Goal: Information Seeking & Learning: Find specific fact

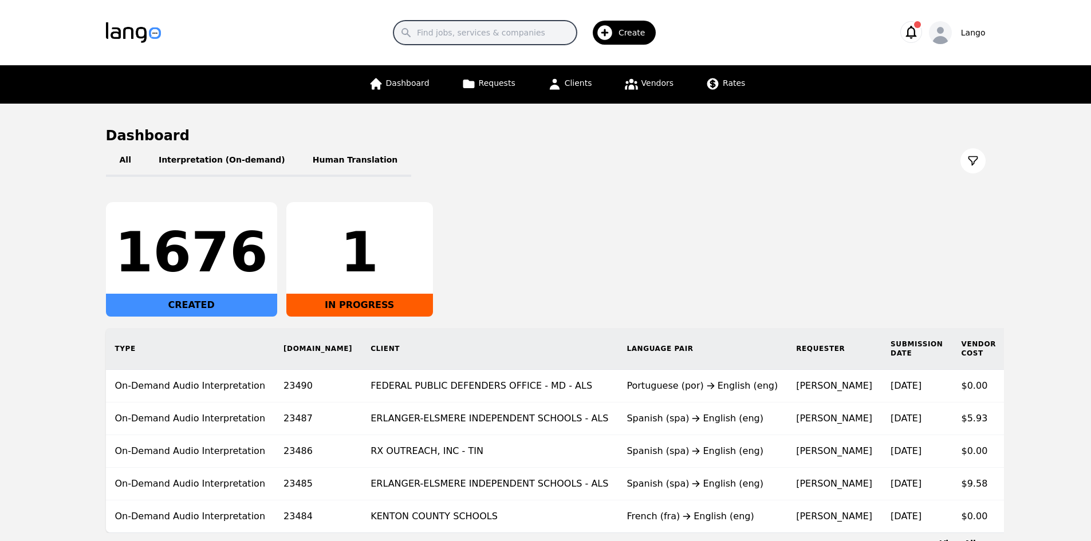
drag, startPoint x: 518, startPoint y: 30, endPoint x: 513, endPoint y: 45, distance: 15.2
click at [517, 34] on input "Search" at bounding box center [484, 33] width 183 height 24
paste input "Calm & Cozy Counseling."
type input "Calm & Cozy Counseling"
click at [560, 81] on icon at bounding box center [555, 84] width 14 height 14
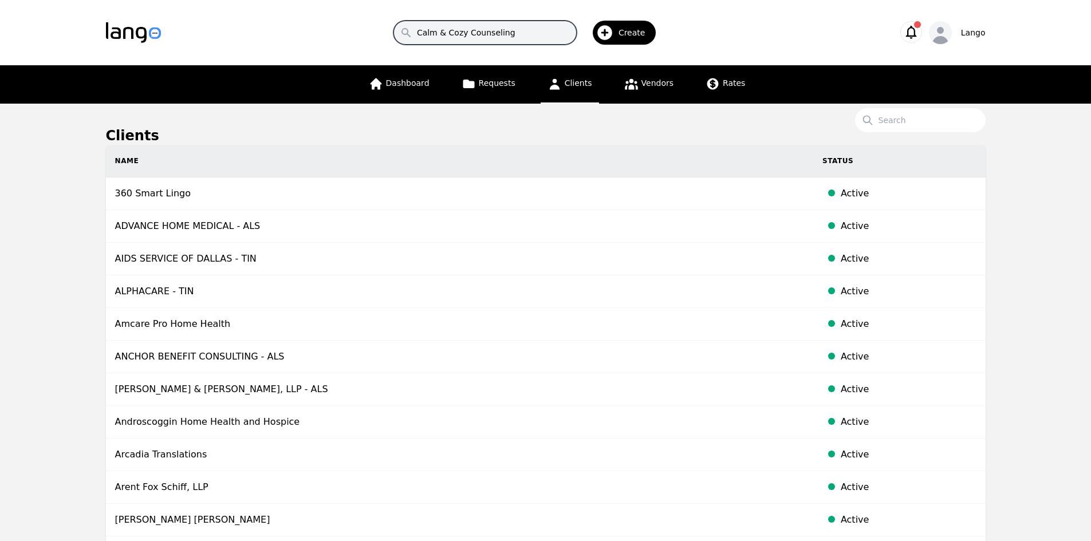
click at [487, 41] on input "Calm & Cozy Counseling" at bounding box center [484, 33] width 183 height 24
click at [529, 22] on input "Calm & Cozy Counseling" at bounding box center [484, 33] width 183 height 24
click at [904, 118] on input "Search" at bounding box center [920, 120] width 131 height 24
paste input "Calm & Cozy Counseling."
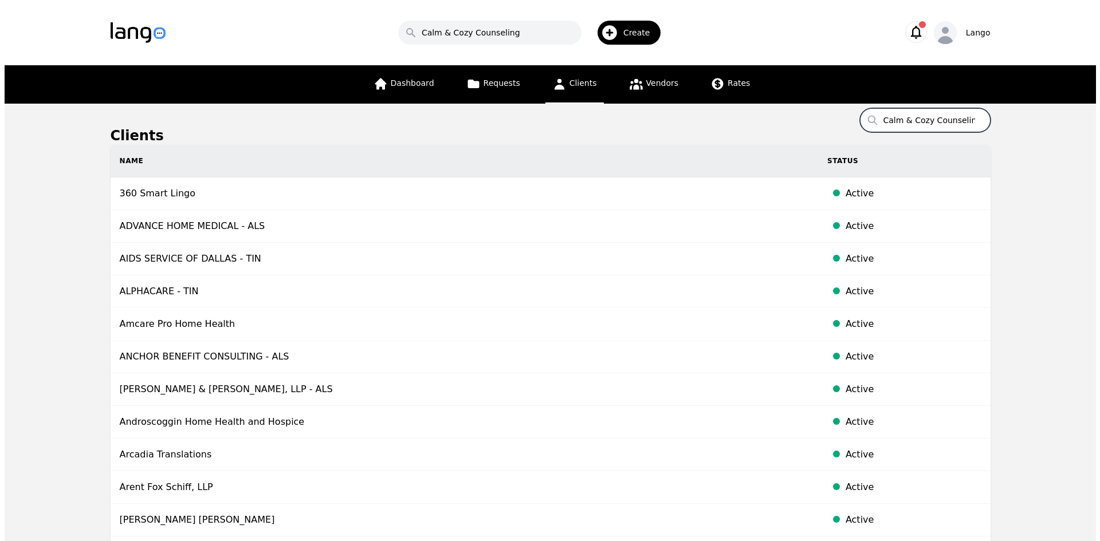
scroll to position [0, 9]
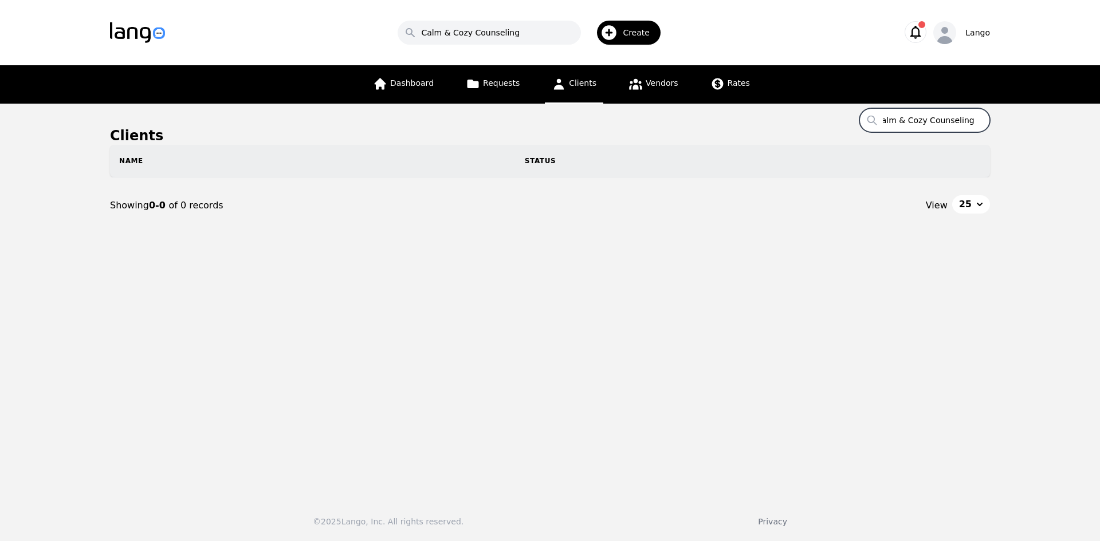
scroll to position [0, 7]
type input "Calm & Cozy Counseling PLLC"
drag, startPoint x: 536, startPoint y: 33, endPoint x: 399, endPoint y: 39, distance: 137.0
click at [298, 29] on div "Search Calm & Cozy Counseling Create" at bounding box center [532, 32] width 698 height 33
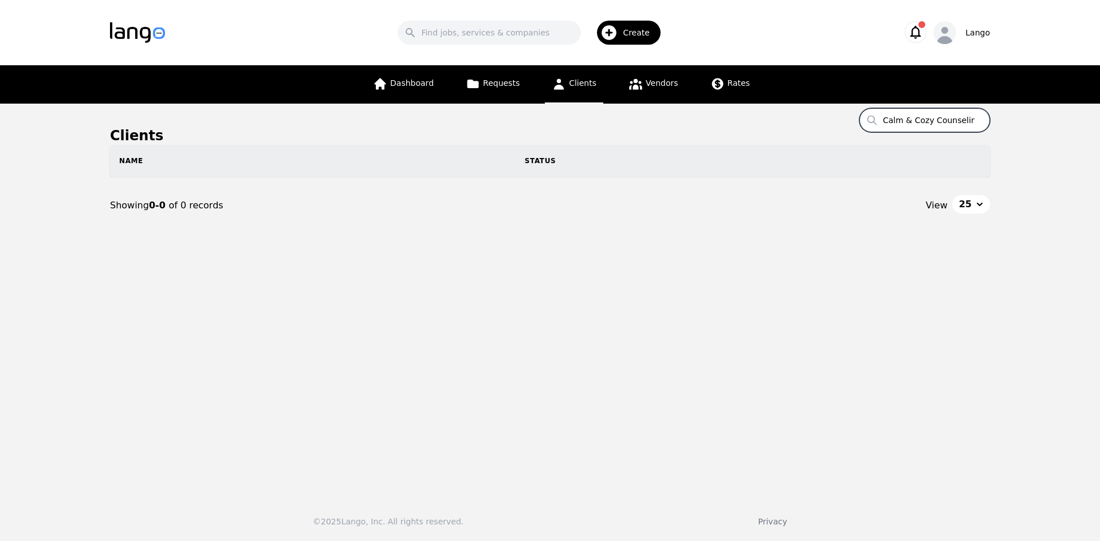
click at [953, 127] on input "Calm & Cozy Counseling PLLC" at bounding box center [924, 120] width 131 height 24
drag, startPoint x: 914, startPoint y: 119, endPoint x: 1062, endPoint y: 131, distance: 148.8
click at [1077, 119] on main "Clients Search Calm & Cozy Counseling PLLC Name Status Showing 0-0 of 0 records…" at bounding box center [550, 296] width 1100 height 385
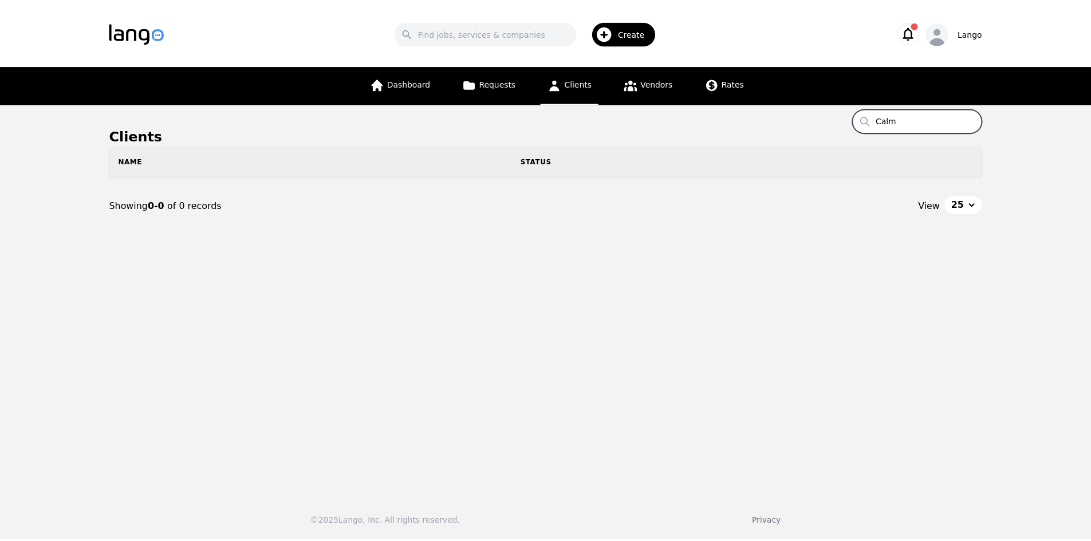
scroll to position [0, 0]
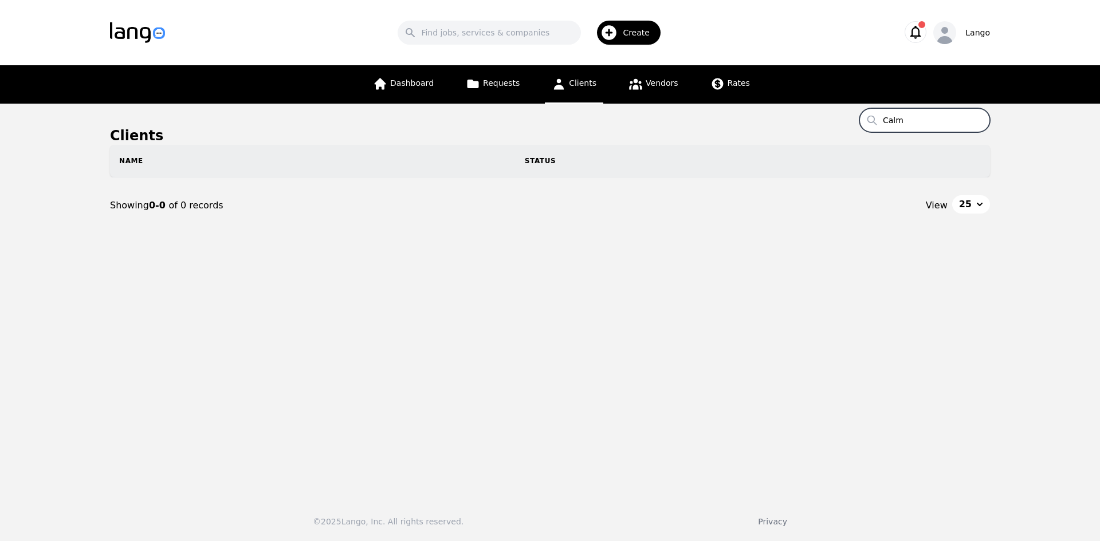
click at [929, 120] on input "Calm" at bounding box center [924, 120] width 131 height 24
click at [940, 128] on input "Calm" at bounding box center [924, 120] width 131 height 24
type input "C"
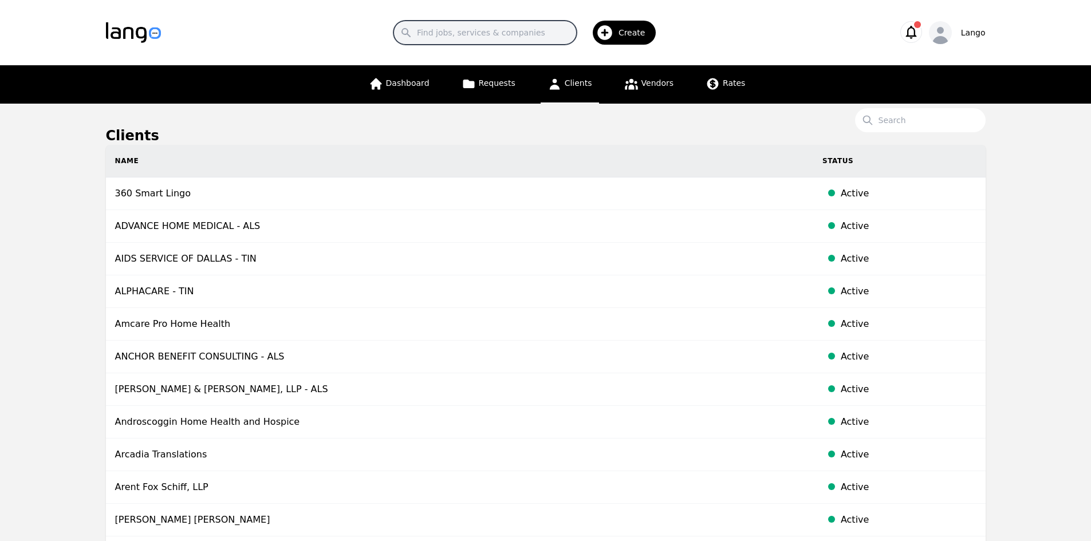
click at [492, 36] on input "Search" at bounding box center [484, 33] width 183 height 24
drag, startPoint x: 723, startPoint y: 26, endPoint x: 630, endPoint y: 72, distance: 103.2
click at [723, 26] on div "Search Create" at bounding box center [528, 32] width 698 height 33
click at [578, 90] on link "Clients" at bounding box center [570, 84] width 58 height 38
click at [577, 82] on span "Clients" at bounding box center [578, 82] width 27 height 9
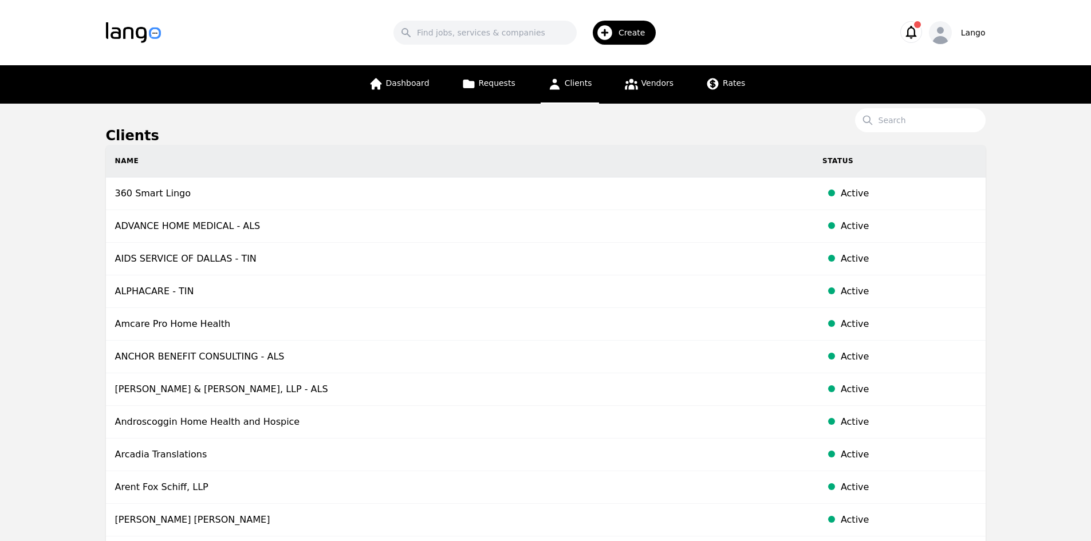
click at [577, 82] on span "Clients" at bounding box center [578, 82] width 27 height 9
click at [621, 30] on span "Create" at bounding box center [636, 32] width 35 height 11
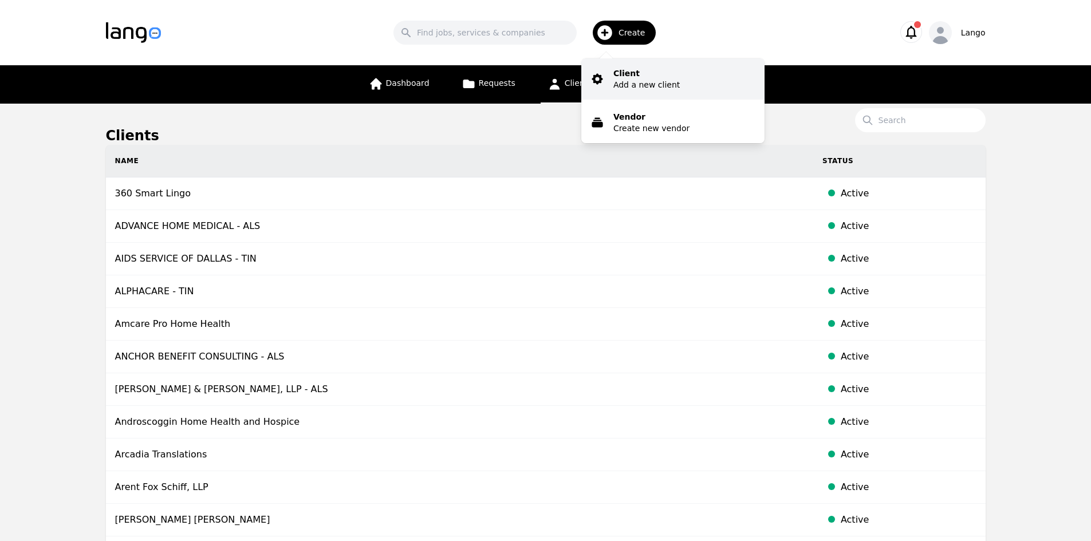
click at [650, 90] on button "Client Add a new client" at bounding box center [672, 78] width 183 height 41
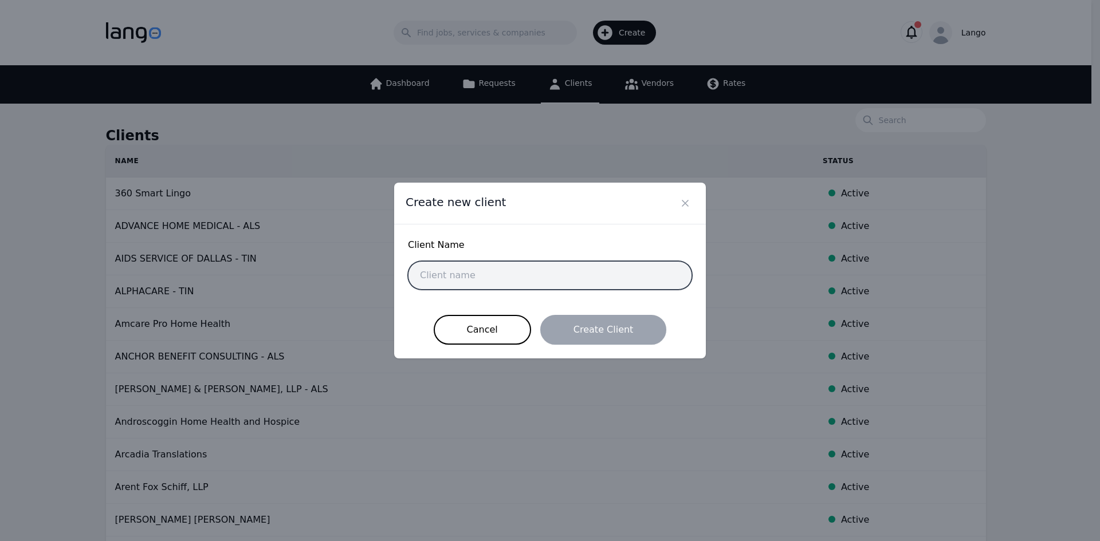
click at [545, 280] on input "text" at bounding box center [550, 275] width 284 height 29
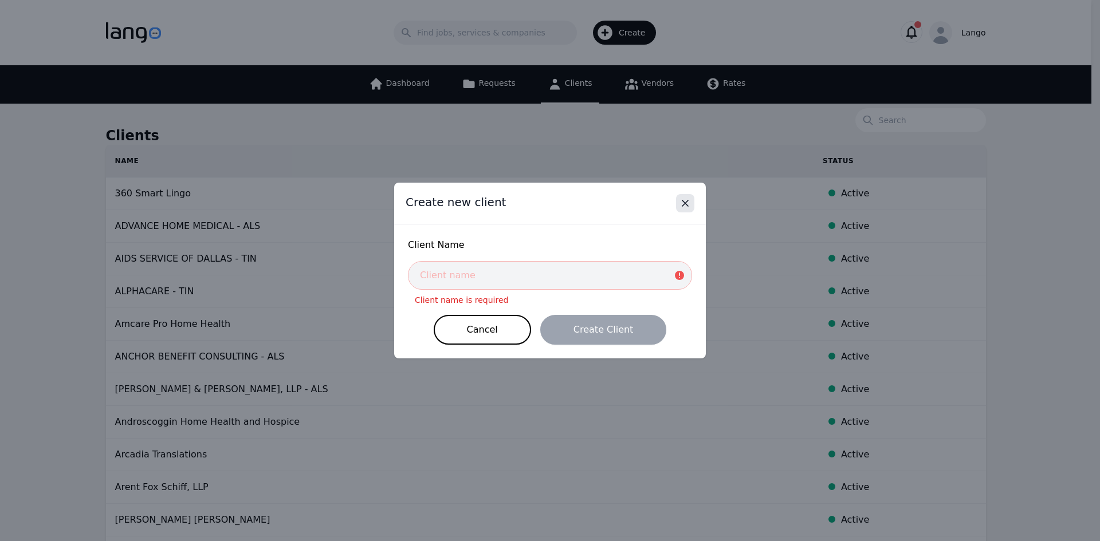
click at [682, 199] on icon "Close" at bounding box center [684, 203] width 11 height 11
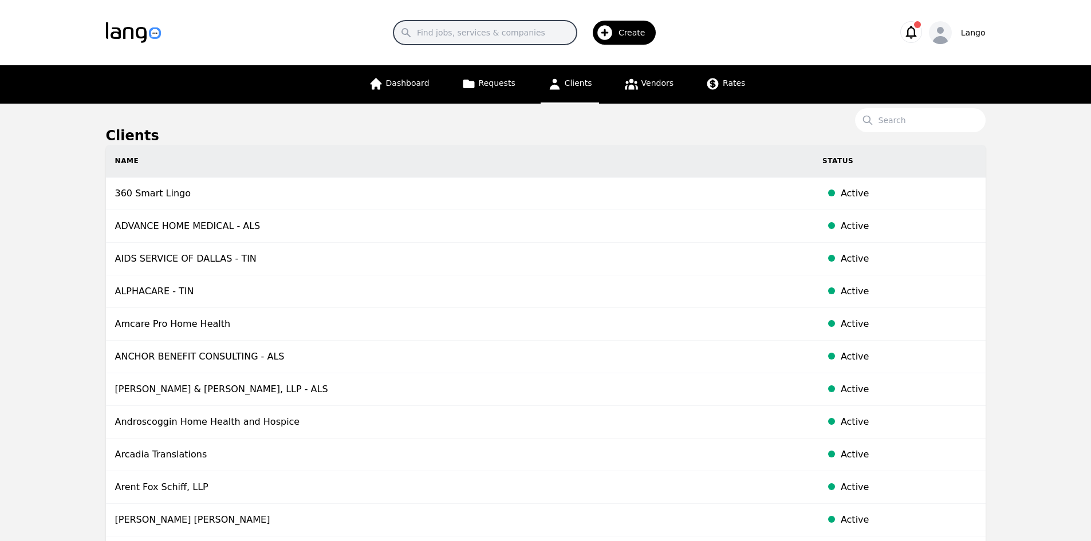
click at [501, 33] on input "Search" at bounding box center [484, 33] width 183 height 24
click at [903, 128] on input "Search" at bounding box center [920, 120] width 131 height 24
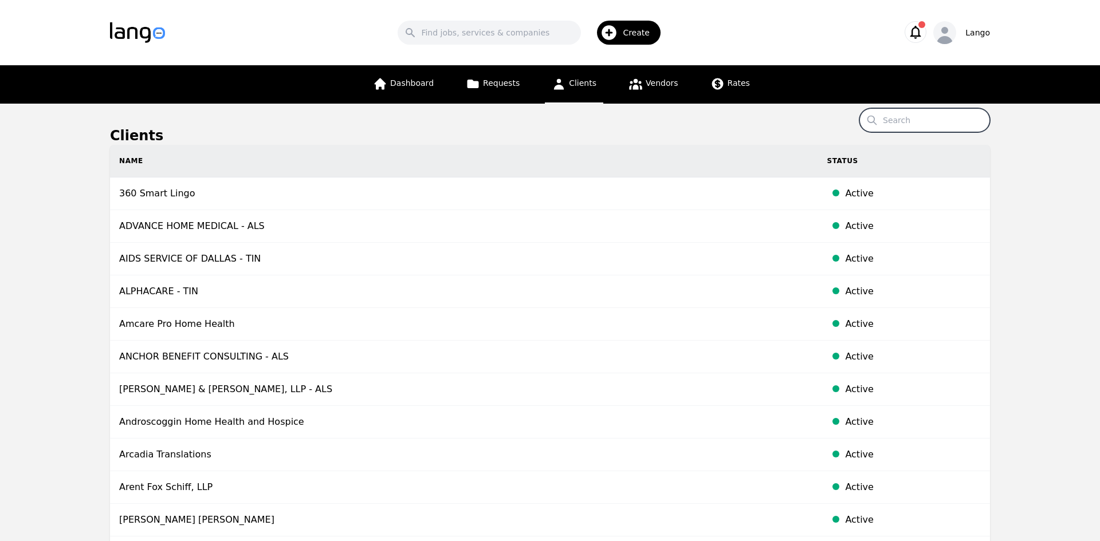
click at [892, 124] on input "Search" at bounding box center [924, 120] width 131 height 24
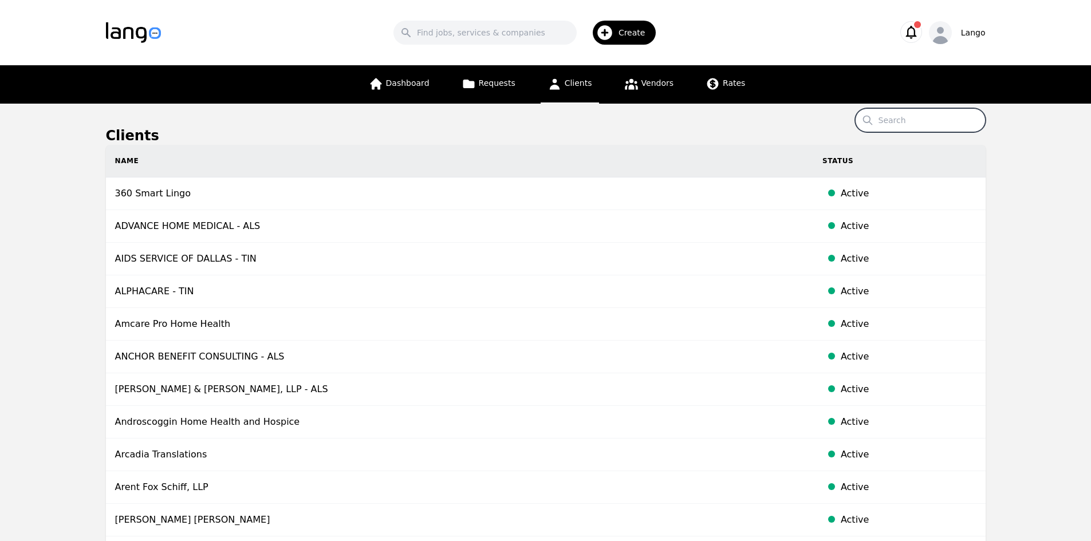
type input "X"
type input "C"
type input "calm"
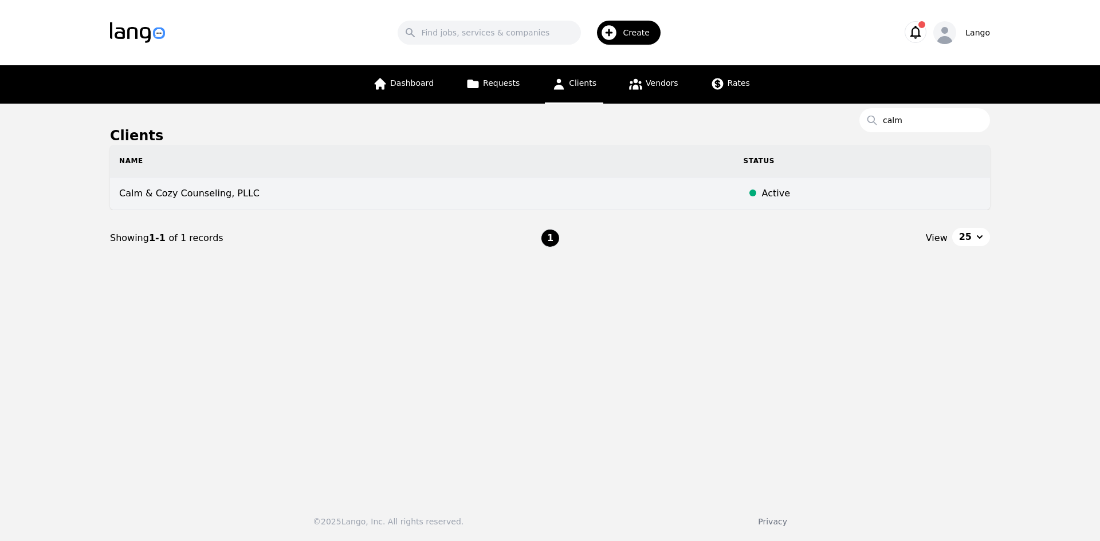
click at [233, 203] on td "Calm & Cozy Counseling, PLLC" at bounding box center [422, 194] width 624 height 33
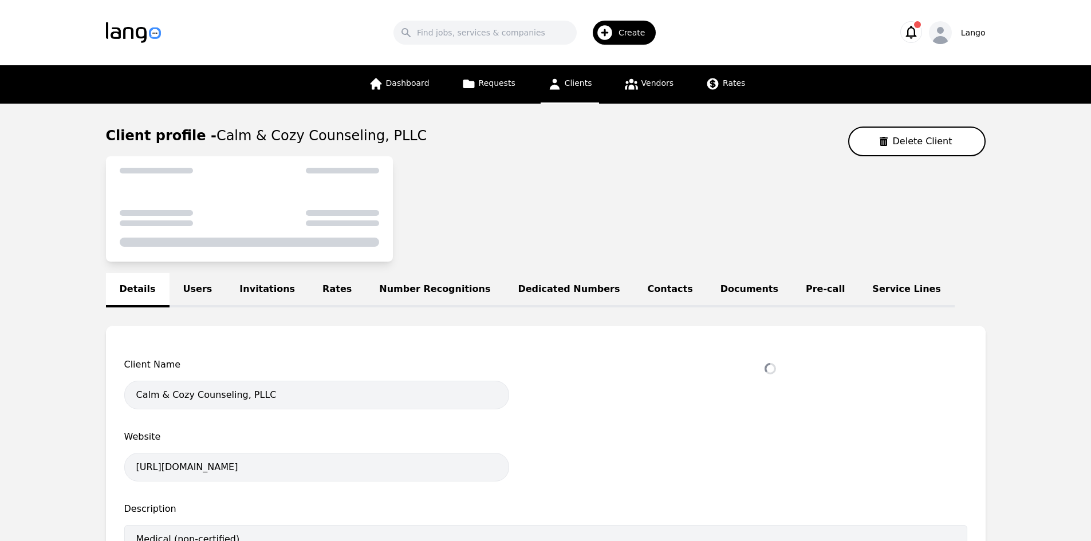
select select "active"
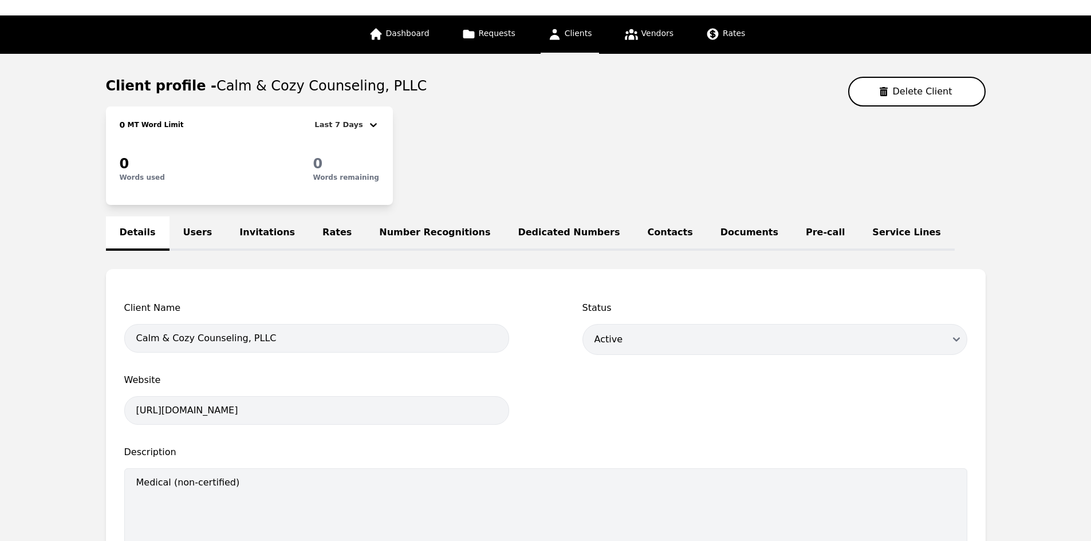
scroll to position [115, 0]
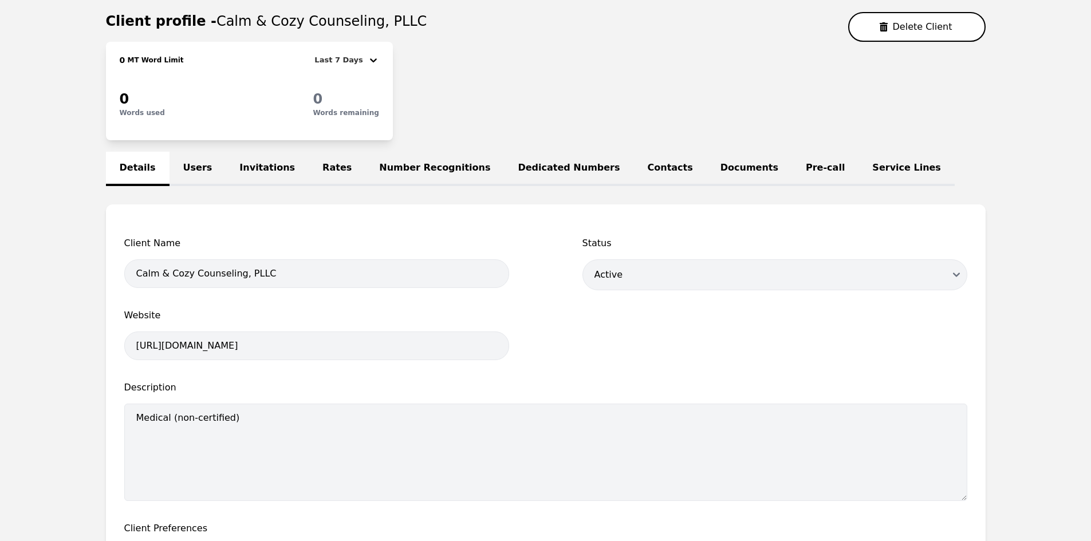
click at [859, 170] on link "Service Lines" at bounding box center [907, 169] width 96 height 34
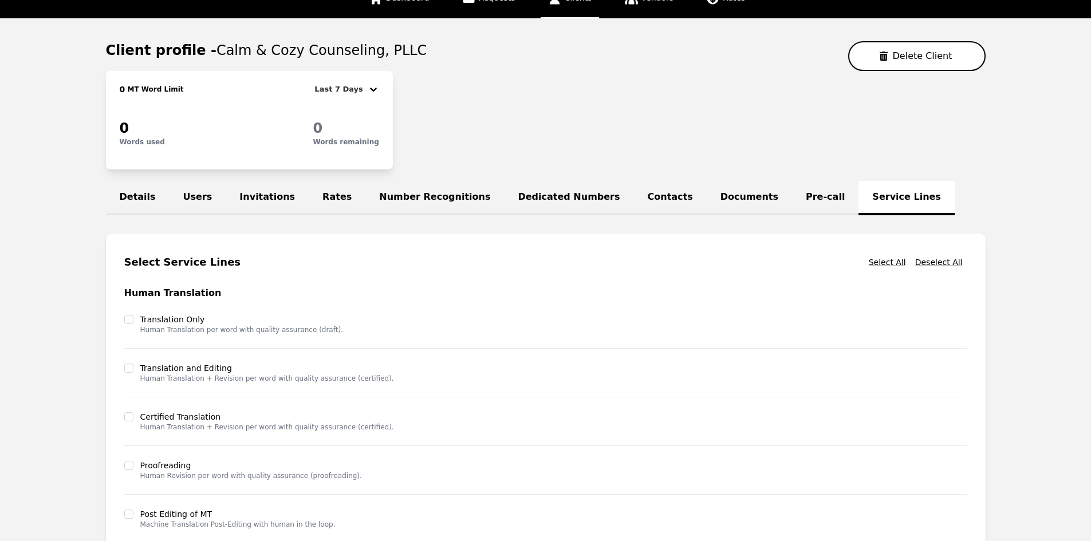
scroll to position [74, 0]
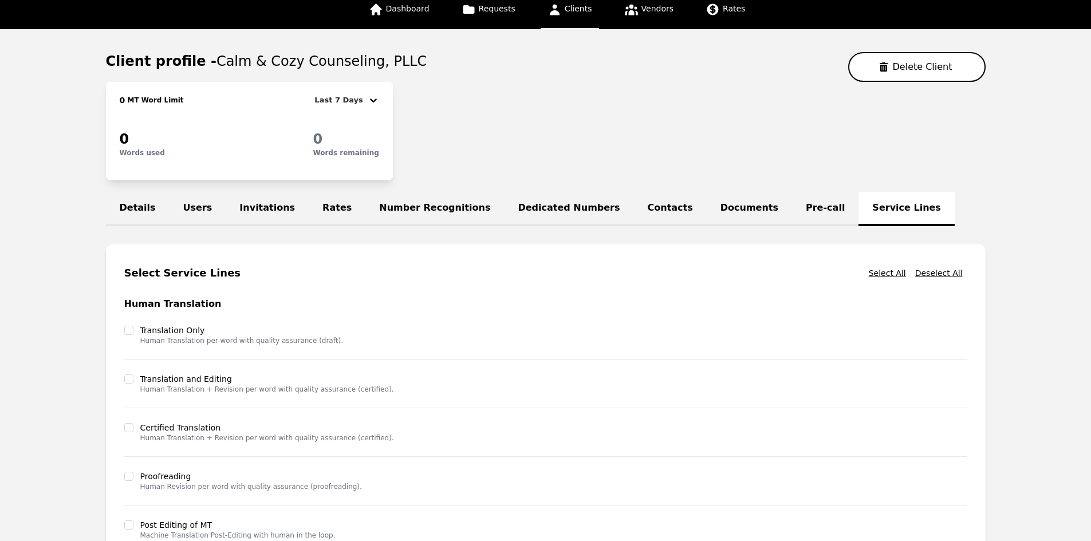
click at [792, 209] on link "Pre-call" at bounding box center [825, 209] width 66 height 34
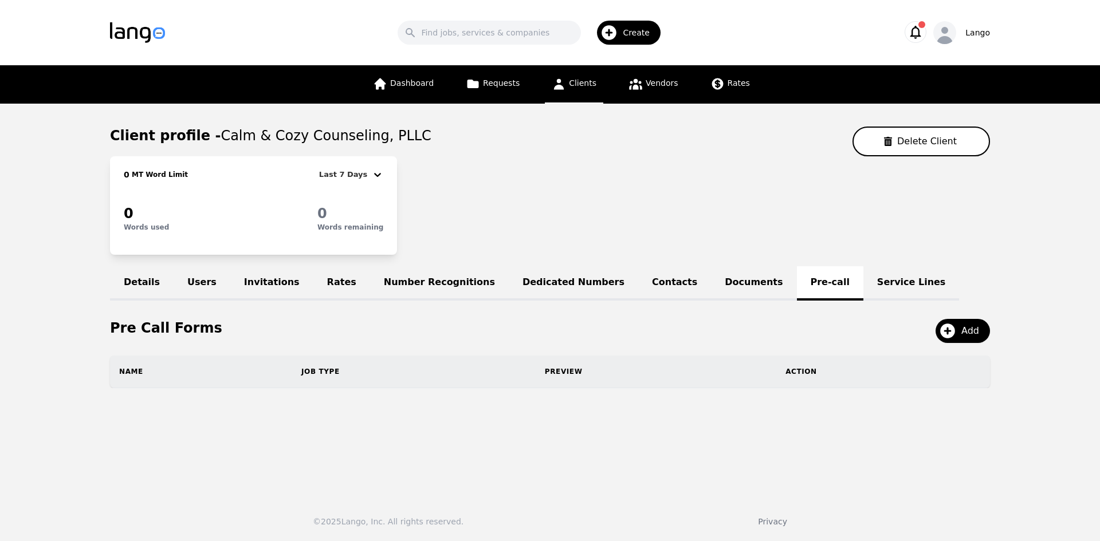
click at [194, 285] on link "Users" at bounding box center [202, 283] width 57 height 34
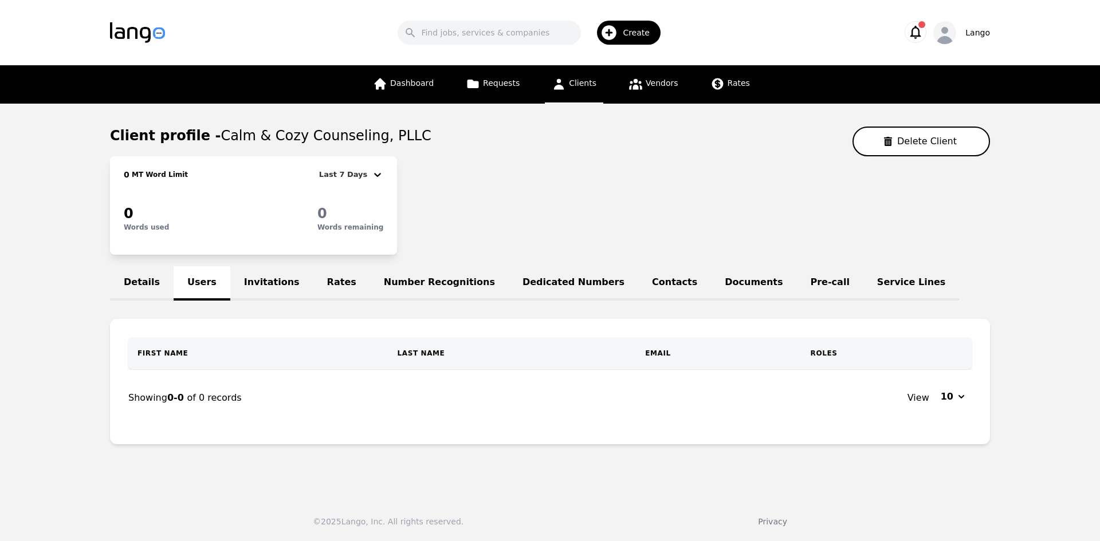
click at [157, 357] on th "First Name" at bounding box center [258, 353] width 260 height 32
click at [176, 351] on th "First Name" at bounding box center [269, 353] width 283 height 33
click at [188, 351] on icon at bounding box center [192, 353] width 9 height 9
click at [242, 278] on link "Invitations" at bounding box center [271, 283] width 83 height 34
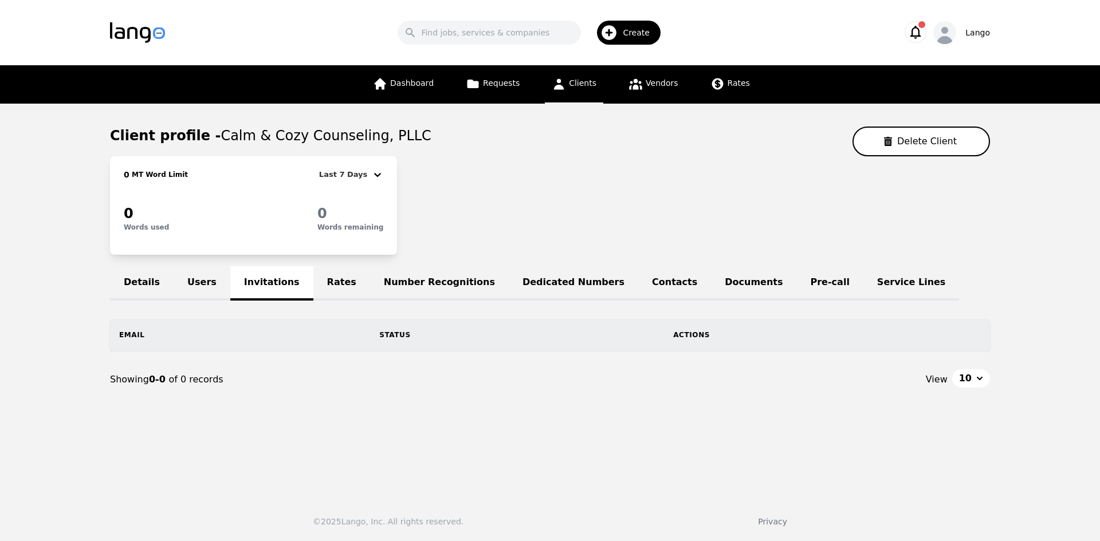
click at [336, 290] on link "Rates" at bounding box center [341, 283] width 57 height 34
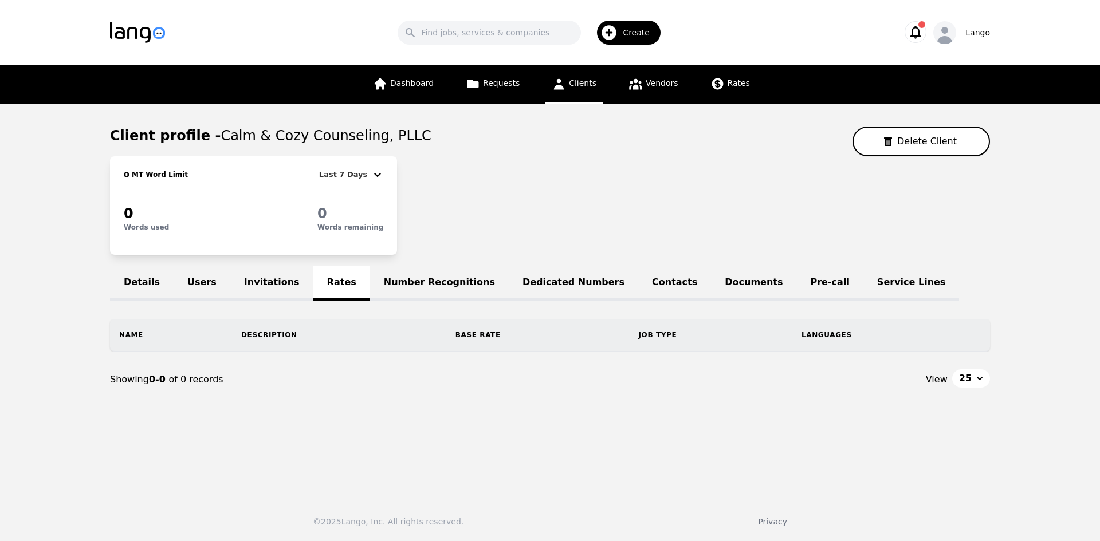
click at [328, 285] on div "Details Users Invitations Rates Number Recognitions Dedicated Numbers Contacts …" at bounding box center [550, 283] width 880 height 34
click at [327, 284] on div "Details Users Invitations Rates Number Recognitions Dedicated Numbers Contacts …" at bounding box center [550, 283] width 880 height 34
click at [325, 286] on div "Details Users Invitations Rates Number Recognitions Dedicated Numbers Contacts …" at bounding box center [550, 283] width 880 height 34
click at [246, 262] on section "Client profile - Calm & Cozy Counseling, PLLC Delete Client 0 MT Word Limit Las…" at bounding box center [550, 267] width 880 height 281
click at [503, 237] on div "0 MT Word Limit Last 7 Days 0 Words used 0 Words remaining" at bounding box center [550, 205] width 880 height 99
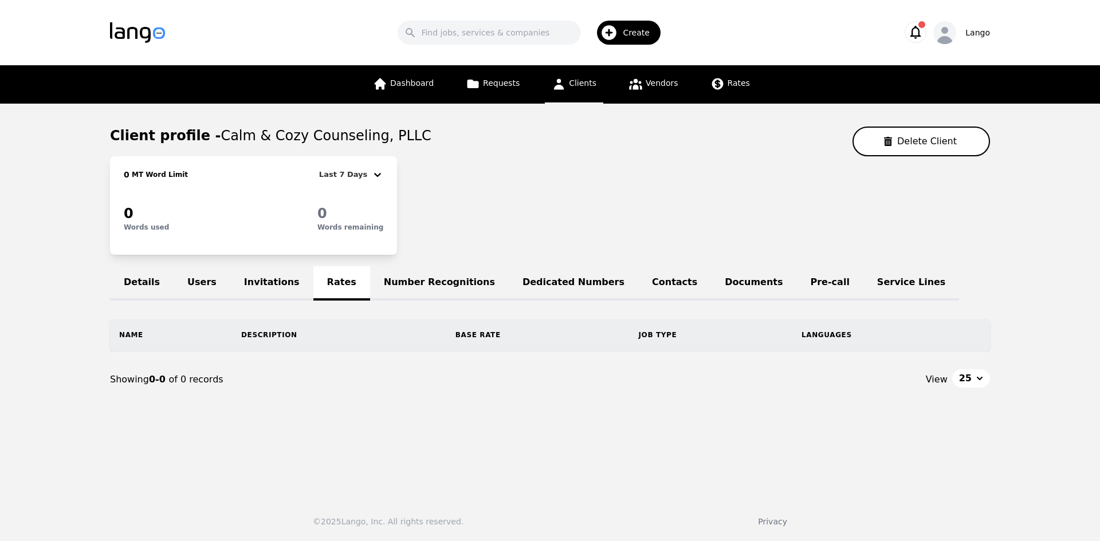
click at [193, 290] on link "Users" at bounding box center [202, 283] width 57 height 34
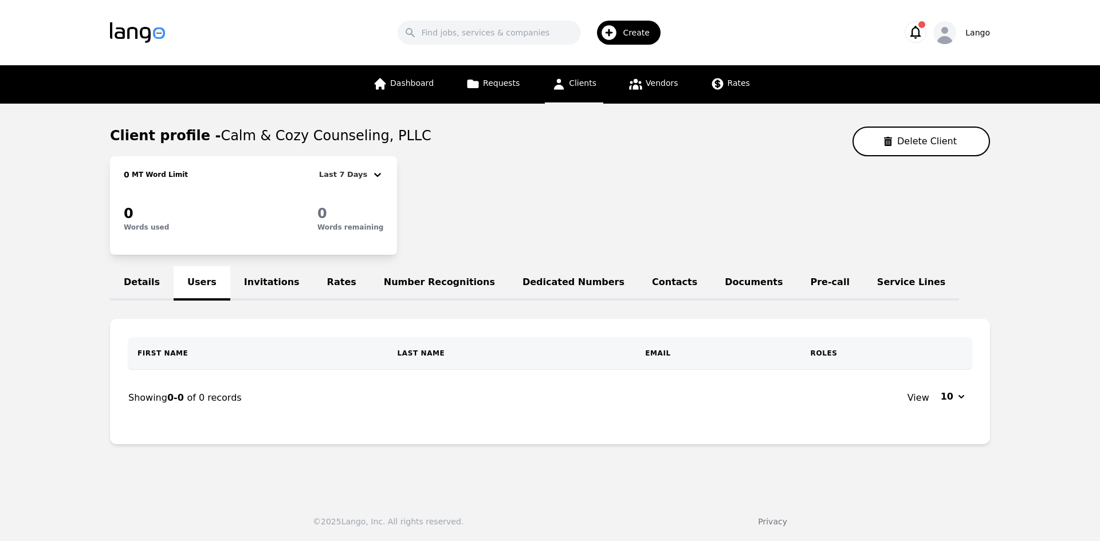
click at [193, 285] on div "Details Users Invitations Rates Number Recognitions Dedicated Numbers Contacts …" at bounding box center [550, 283] width 880 height 34
drag, startPoint x: 193, startPoint y: 285, endPoint x: 216, endPoint y: 344, distance: 63.3
click at [195, 290] on div "Details Users Invitations Rates Number Recognitions Dedicated Numbers Contacts …" at bounding box center [550, 283] width 880 height 34
click at [178, 354] on th "First Name" at bounding box center [258, 353] width 260 height 32
click at [306, 352] on th "First Name" at bounding box center [269, 353] width 283 height 33
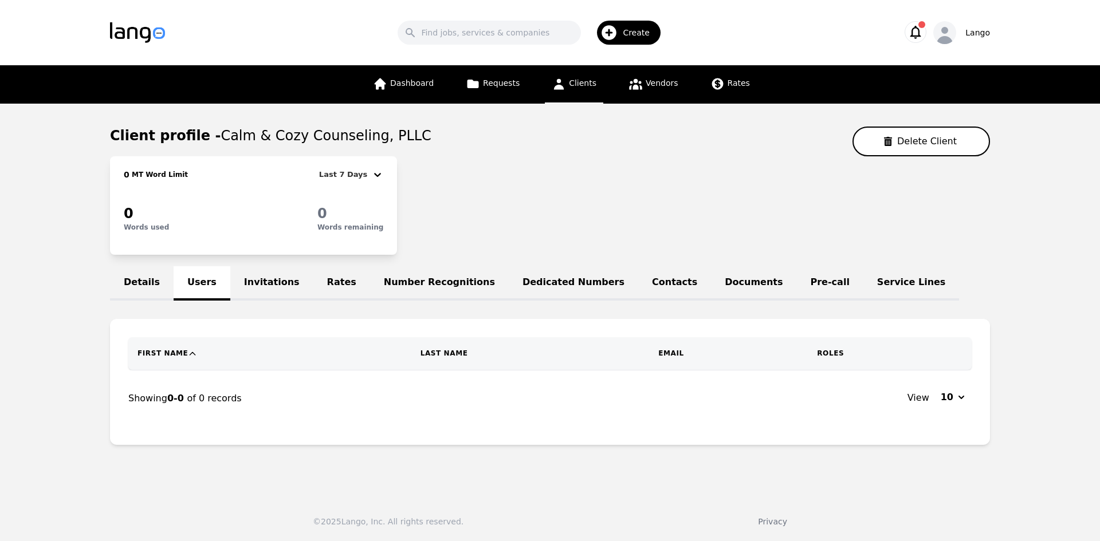
click at [251, 266] on section "Client profile - Calm & Cozy Counseling, PLLC Delete Client 0 MT Word Limit Las…" at bounding box center [550, 291] width 880 height 328
click at [284, 269] on link "Invitations" at bounding box center [271, 283] width 83 height 34
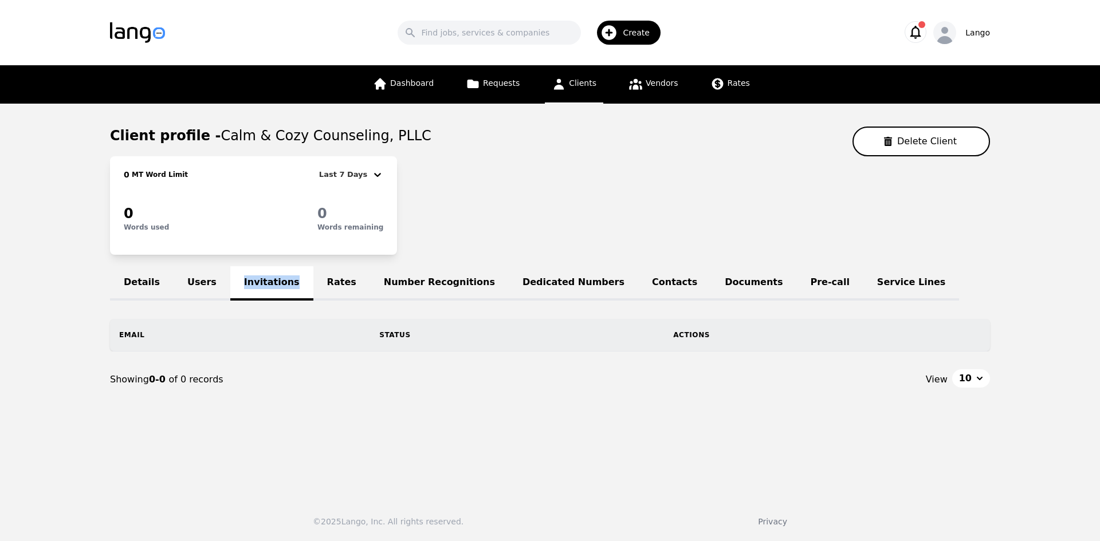
click at [195, 291] on link "Users" at bounding box center [202, 283] width 57 height 34
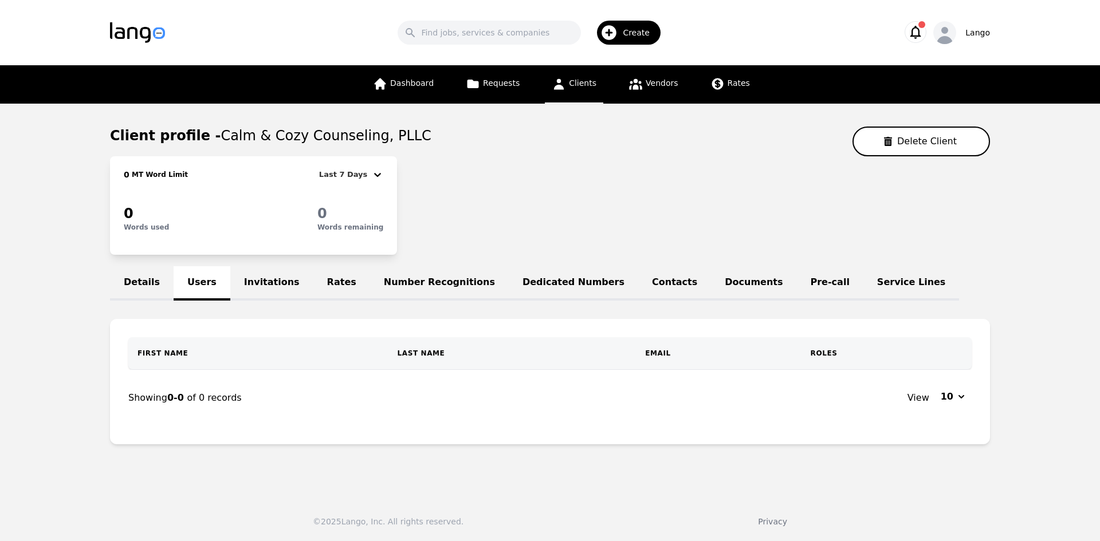
click at [584, 227] on div "0 MT Word Limit Last 7 Days 0 Words used 0 Words remaining" at bounding box center [550, 205] width 880 height 99
click at [584, 229] on div "0 MT Word Limit Last 7 Days 0 Words used 0 Words remaining" at bounding box center [550, 205] width 880 height 99
click at [574, 467] on main "Client profile - Calm & Cozy Counseling, PLLC Delete Client 0 MT Word Limit Las…" at bounding box center [550, 296] width 1100 height 385
click at [1074, 62] on header "Search Create Lango" at bounding box center [550, 32] width 1100 height 65
drag, startPoint x: 0, startPoint y: 393, endPoint x: 326, endPoint y: 167, distance: 396.7
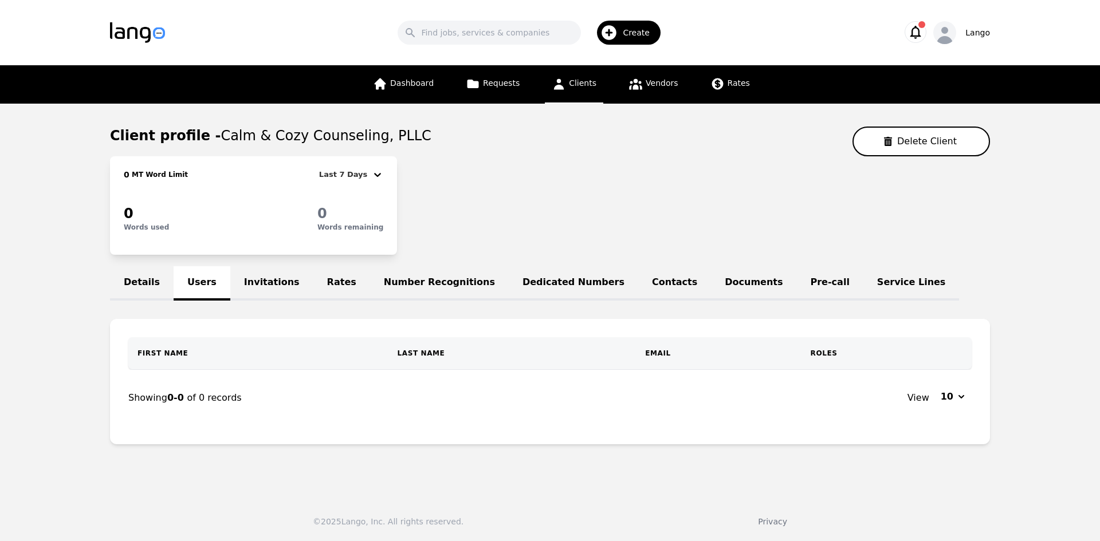
click at [0, 392] on main "Client profile - Calm & Cozy Counseling, PLLC Delete Client 0 MT Word Limit Las…" at bounding box center [550, 296] width 1100 height 385
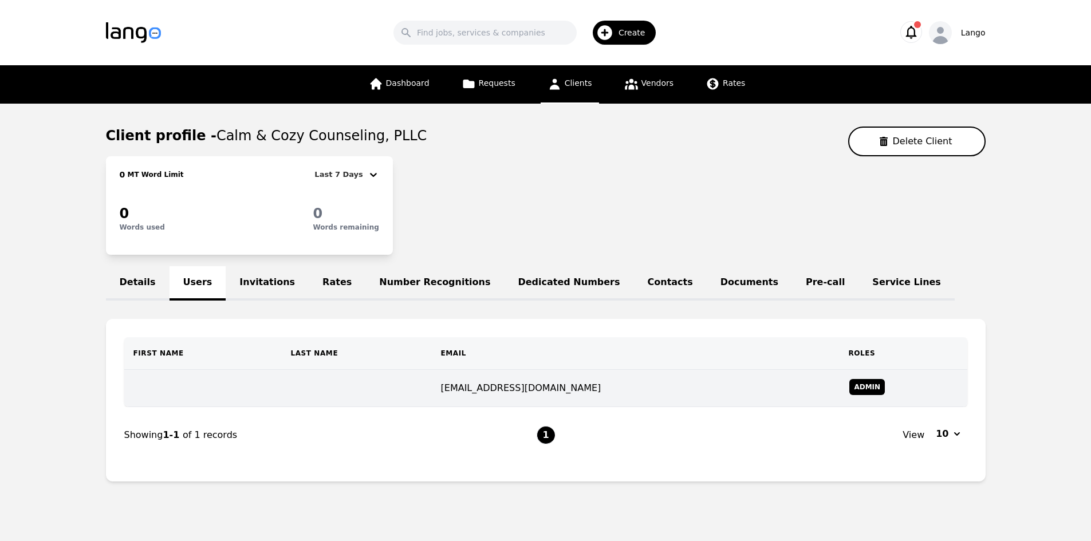
click at [493, 389] on td "[EMAIL_ADDRESS][DOMAIN_NAME]" at bounding box center [636, 388] width 408 height 37
click at [641, 397] on td "[EMAIL_ADDRESS][DOMAIN_NAME]" at bounding box center [636, 388] width 408 height 37
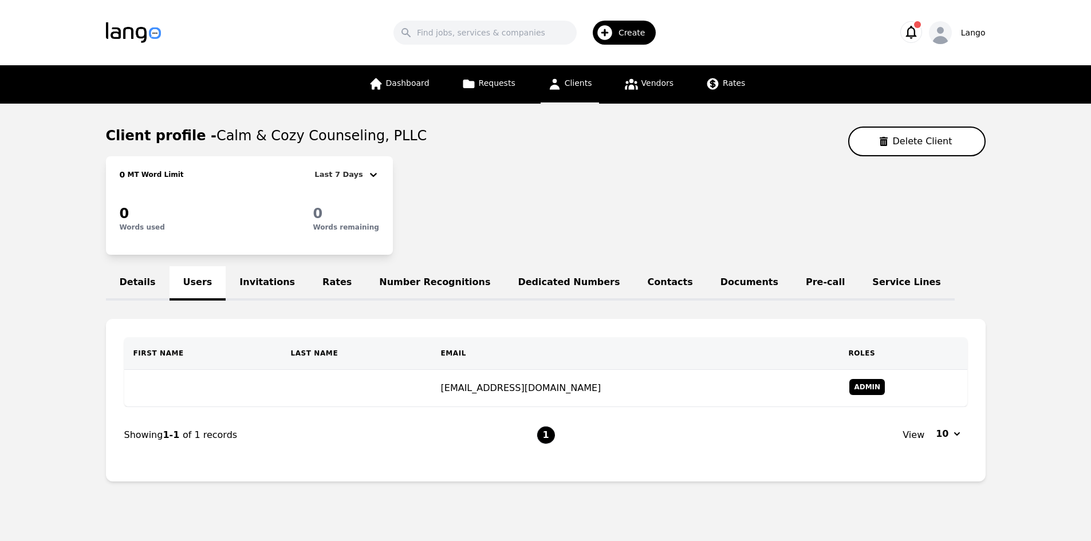
drag, startPoint x: 457, startPoint y: 383, endPoint x: 1, endPoint y: 334, distance: 459.1
click at [1, 334] on main "Client profile - Calm & Cozy Counseling, PLLC Delete Client 0 MT Word Limit Las…" at bounding box center [545, 309] width 1091 height 410
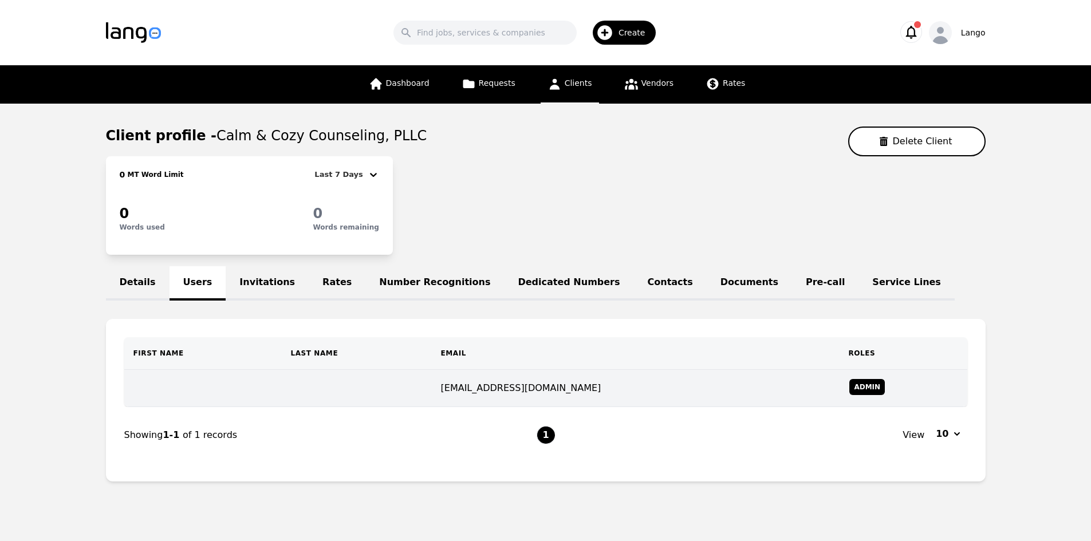
click at [644, 392] on td "[EMAIL_ADDRESS][DOMAIN_NAME]" at bounding box center [636, 388] width 408 height 37
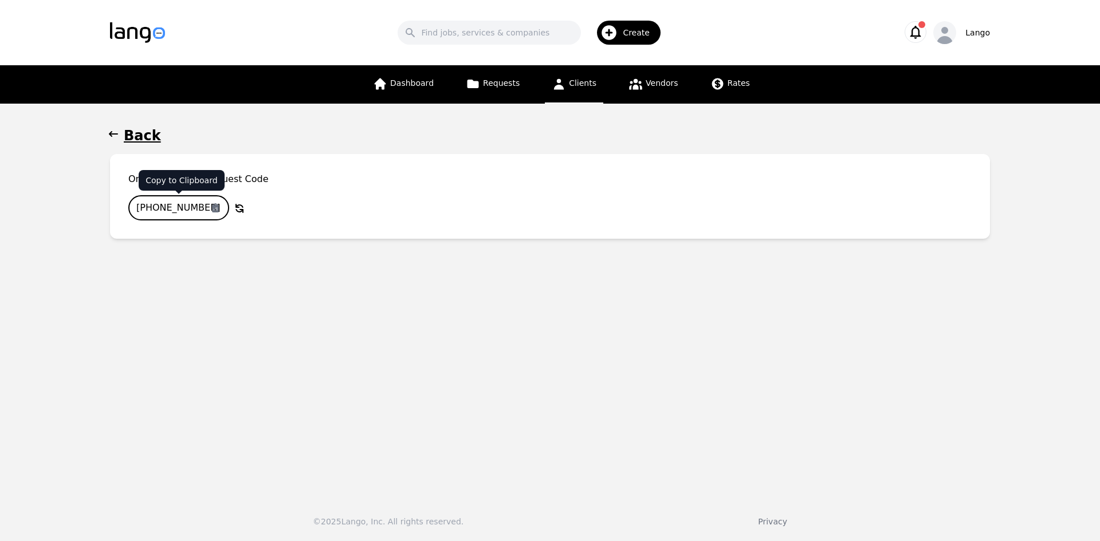
click at [172, 206] on input "[PHONE_NUMBER]" at bounding box center [178, 207] width 101 height 25
